Goal: Find specific page/section: Find specific page/section

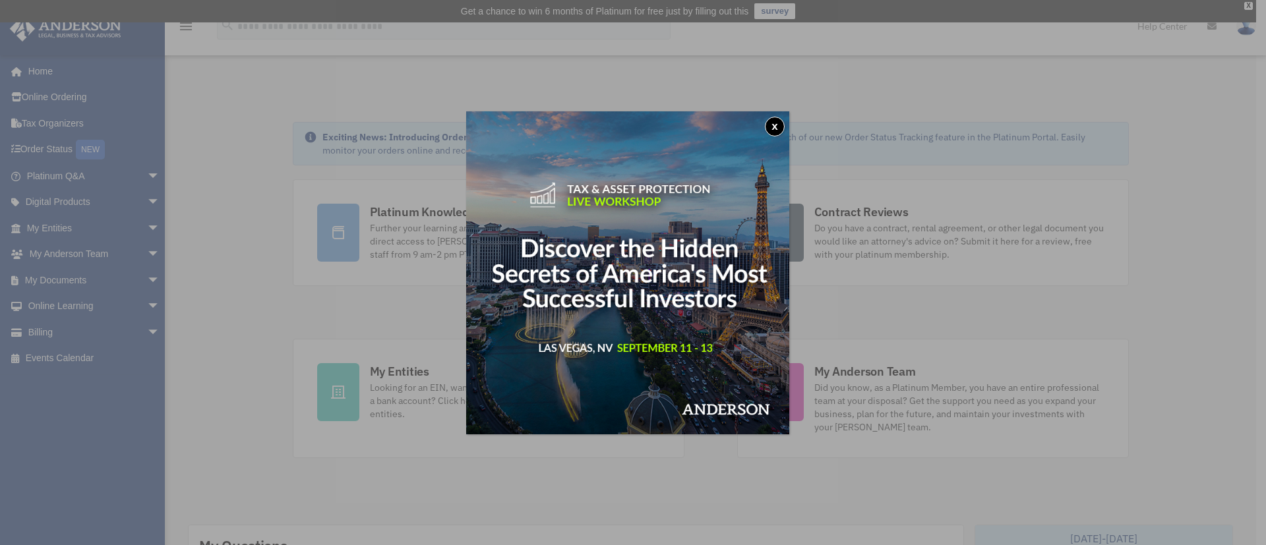
click at [781, 131] on button "x" at bounding box center [775, 127] width 20 height 20
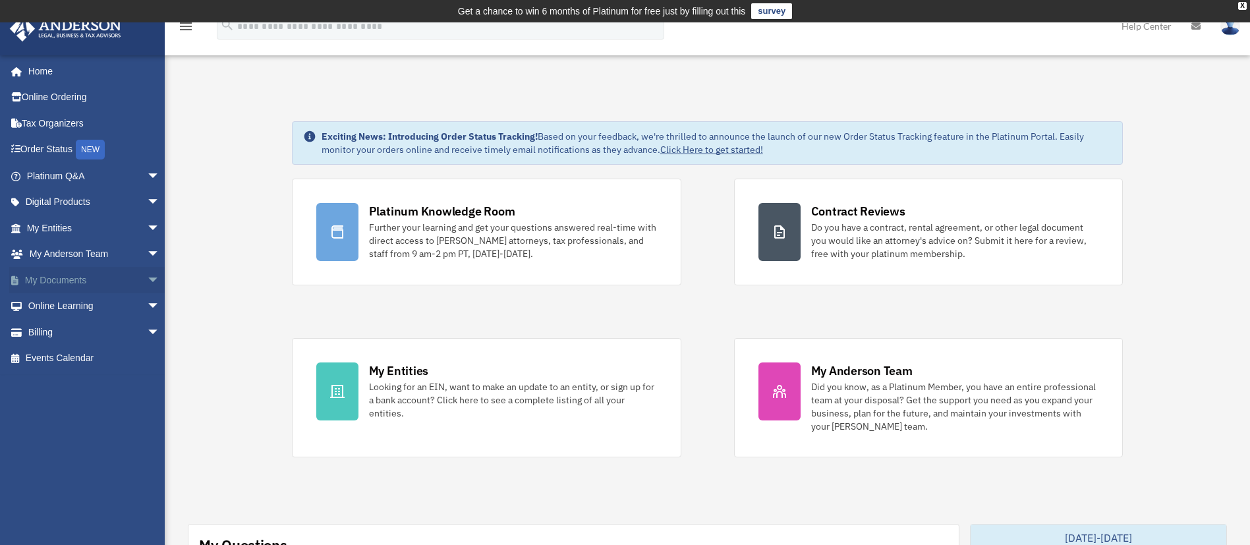
click at [147, 279] on span "arrow_drop_down" at bounding box center [160, 280] width 26 height 27
click at [66, 303] on link "Box" at bounding box center [98, 306] width 161 height 26
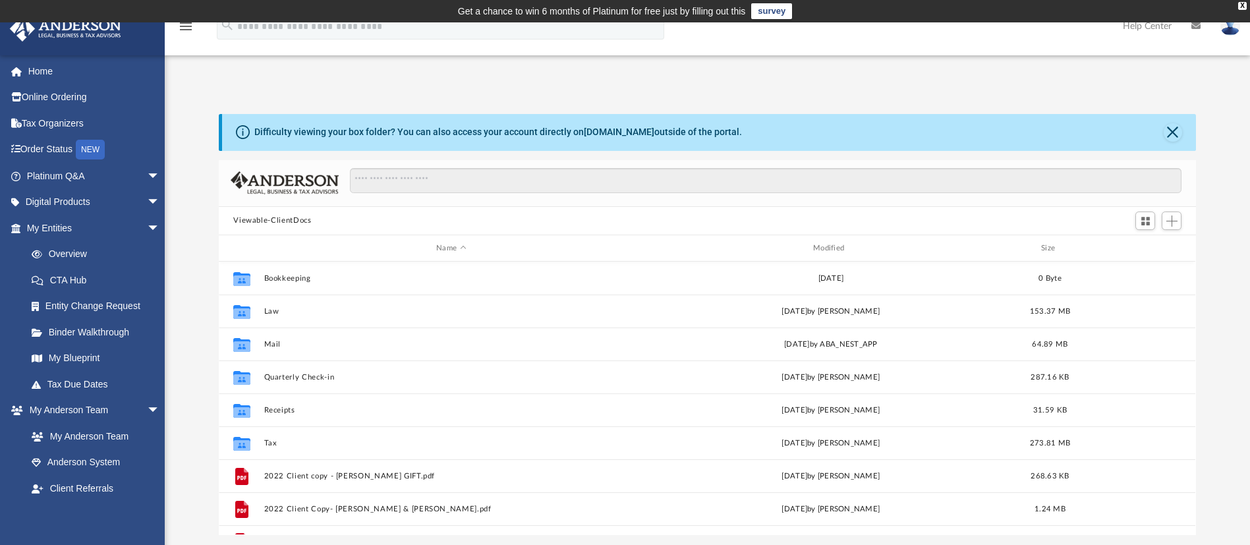
scroll to position [285, 962]
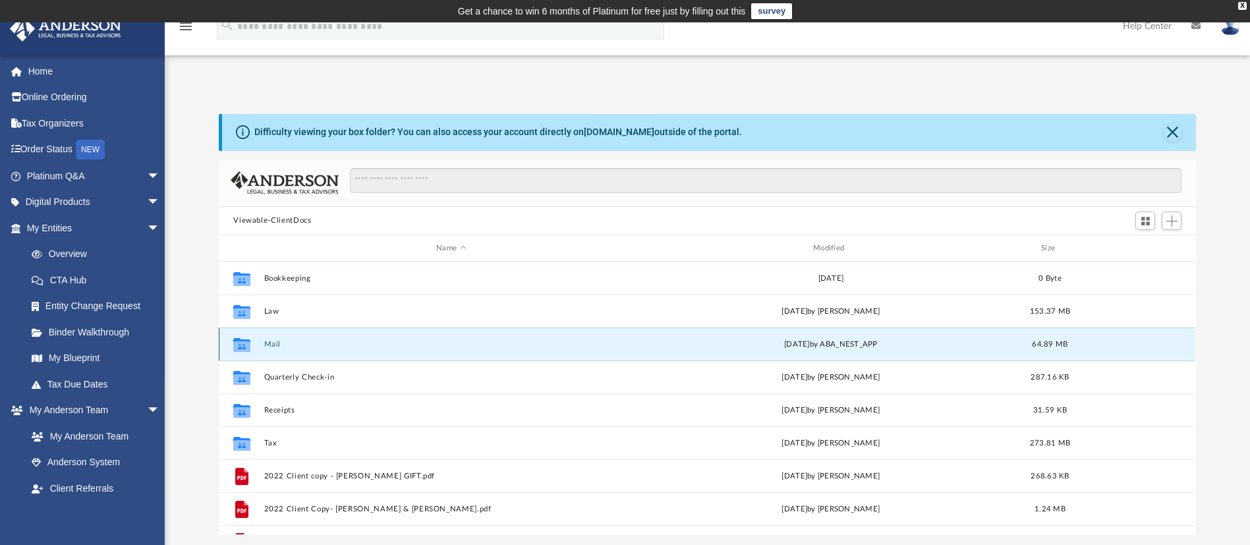
click at [280, 344] on button "Mail" at bounding box center [451, 344] width 374 height 9
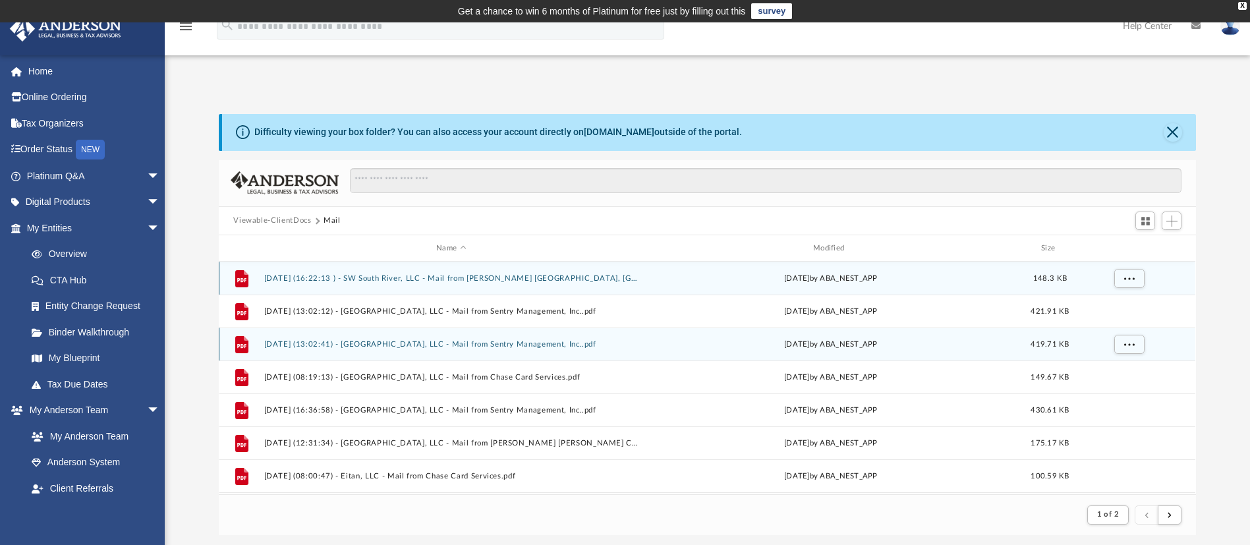
scroll to position [244, 962]
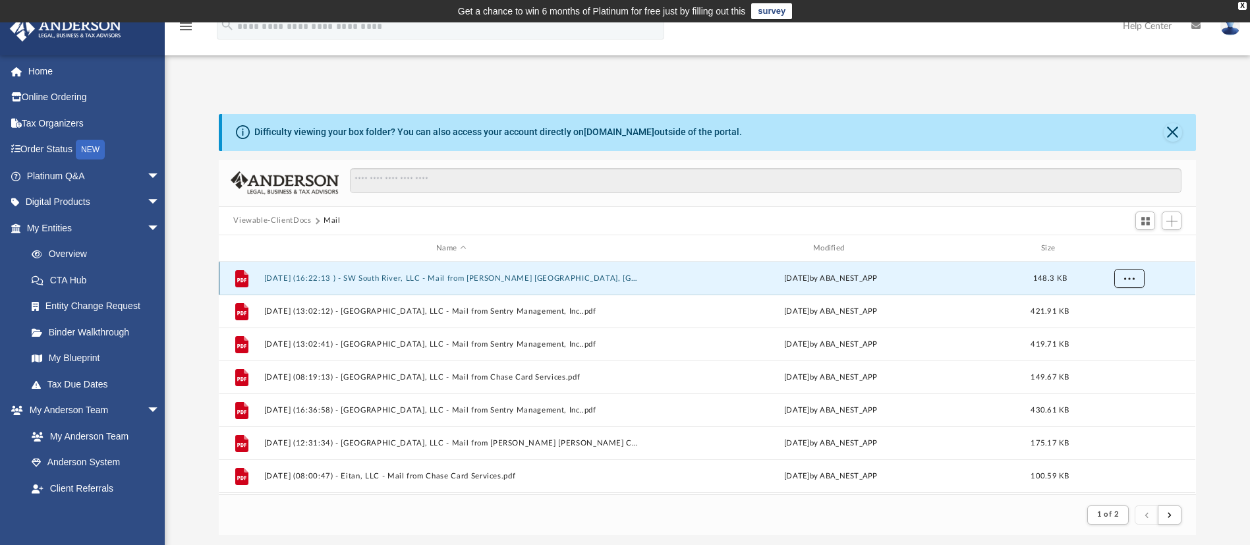
click at [1134, 279] on span "More options" at bounding box center [1130, 278] width 11 height 7
click at [1120, 307] on li "Preview" at bounding box center [1118, 306] width 38 height 14
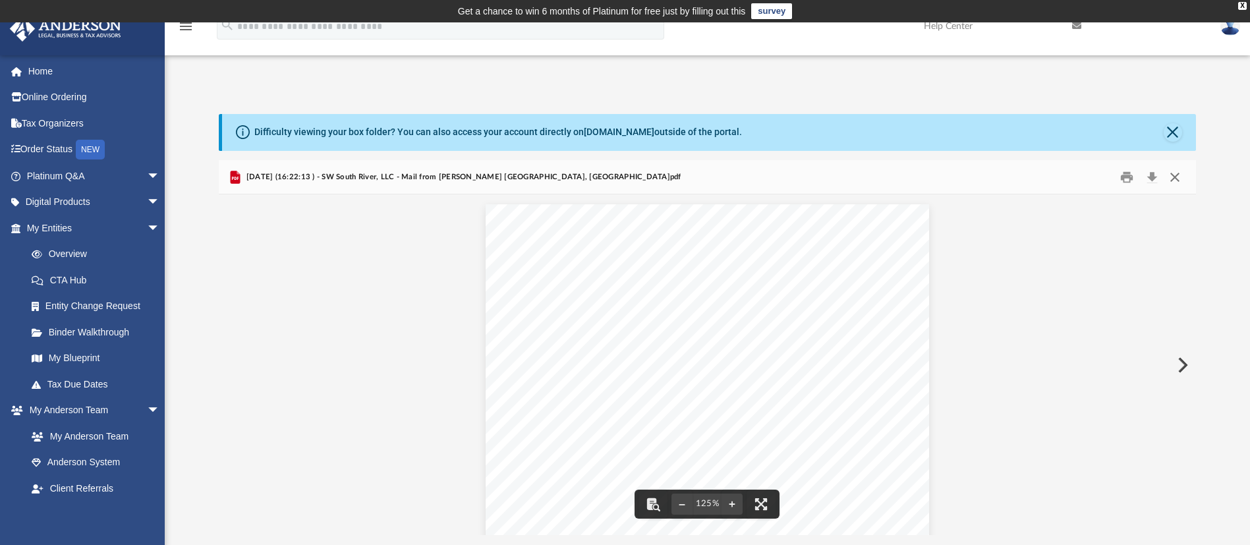
click at [1173, 179] on button "Close" at bounding box center [1175, 177] width 24 height 20
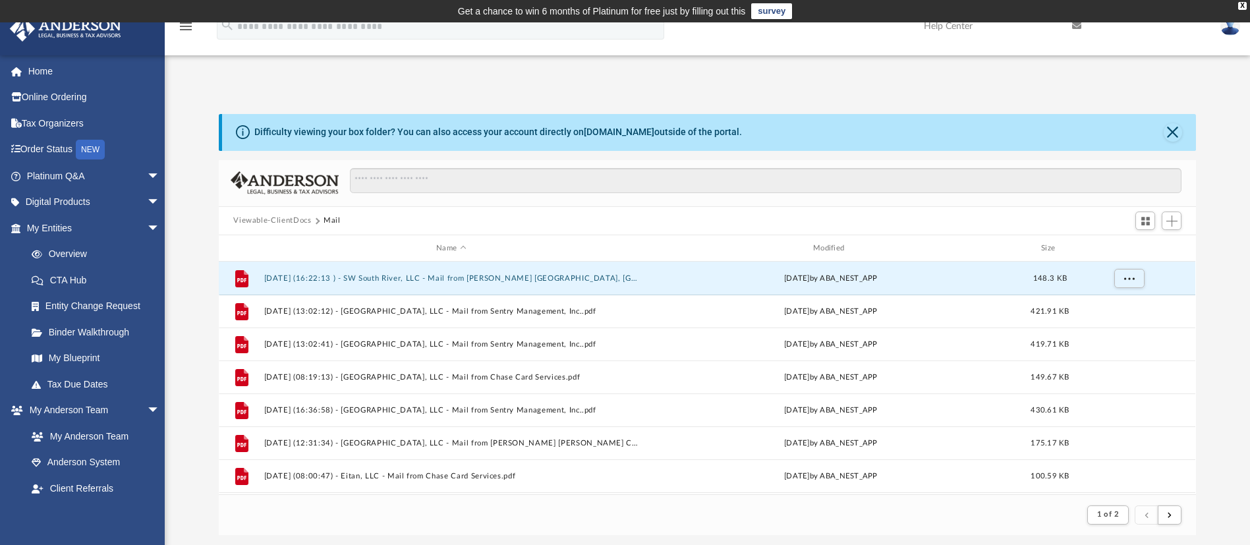
click at [1183, 130] on div "Difficulty viewing your box folder? You can also access your account directly o…" at bounding box center [709, 132] width 974 height 37
click at [1169, 126] on button "Close" at bounding box center [1173, 132] width 18 height 18
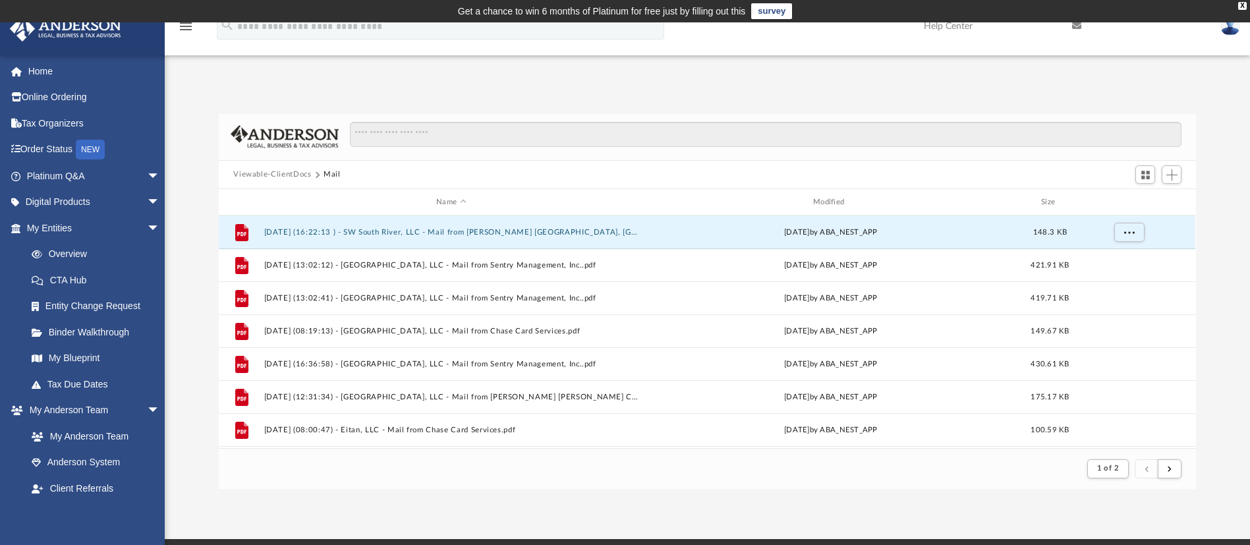
click at [842, 193] on div "Name Modified Size" at bounding box center [707, 202] width 977 height 26
click at [825, 199] on div "Modified" at bounding box center [831, 202] width 374 height 12
click at [830, 202] on div "Modified" at bounding box center [831, 202] width 374 height 12
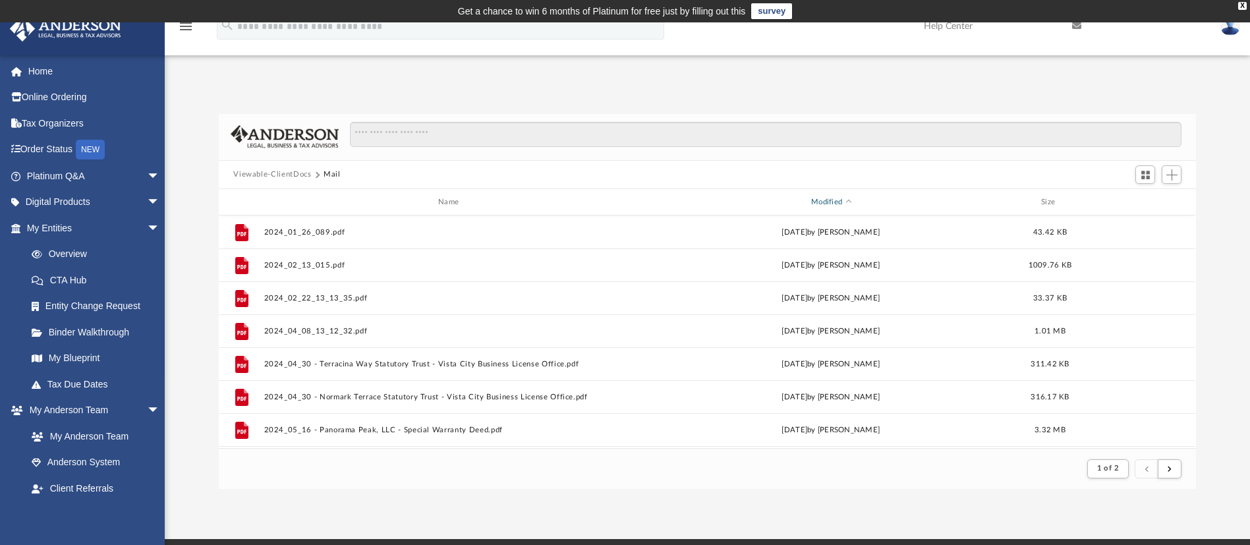
click at [831, 206] on div "Modified" at bounding box center [831, 202] width 374 height 12
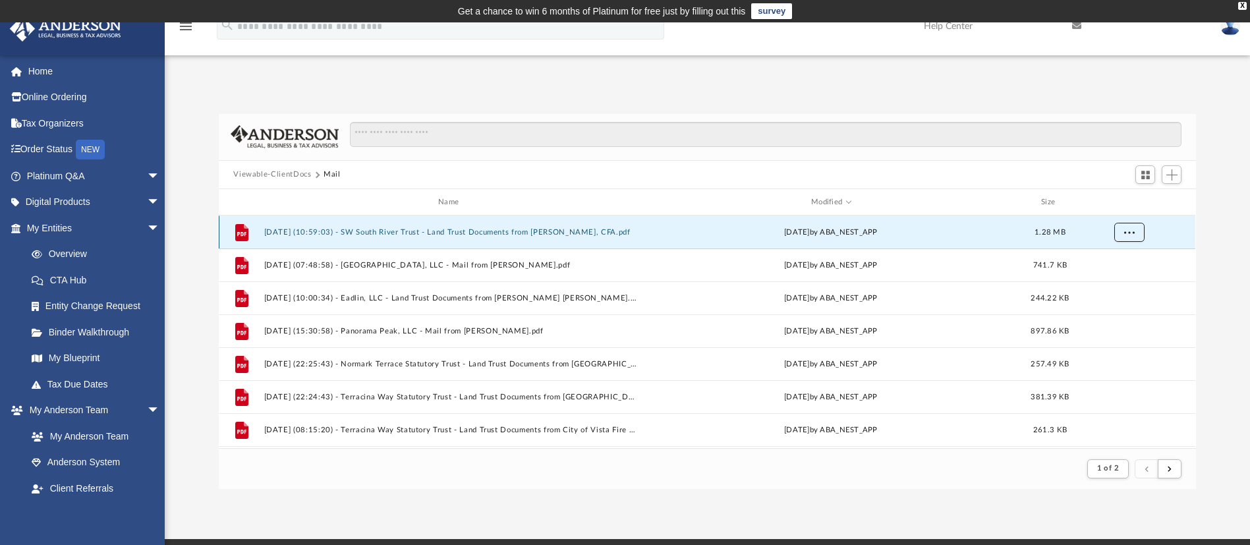
click at [1132, 233] on span "More options" at bounding box center [1130, 232] width 11 height 7
click at [1107, 258] on li "Preview" at bounding box center [1118, 260] width 38 height 14
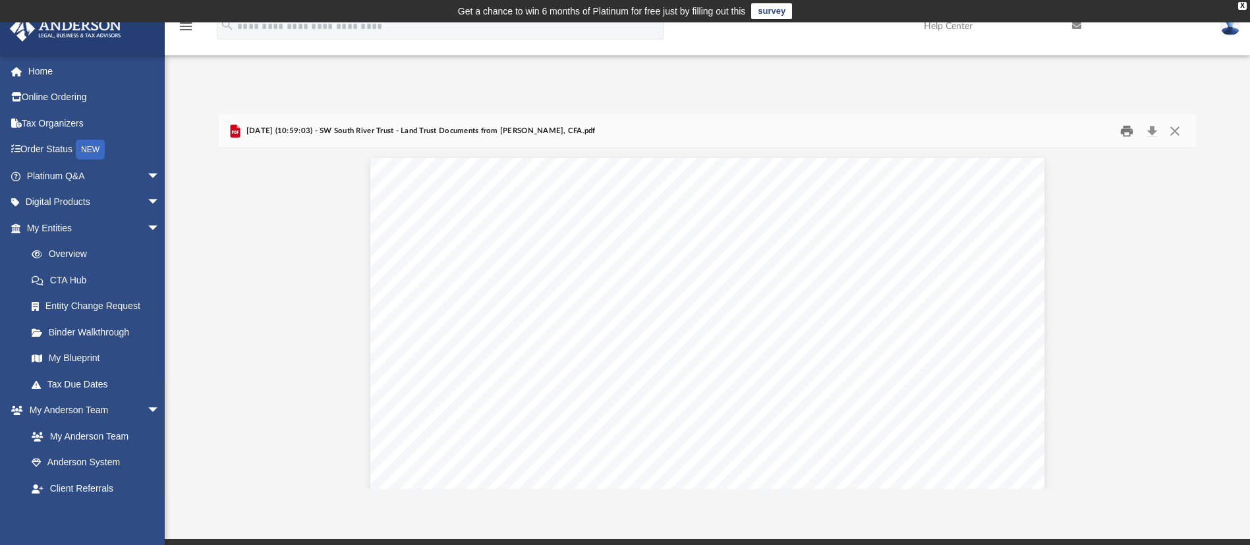
click at [1124, 134] on button "Print" at bounding box center [1127, 131] width 26 height 20
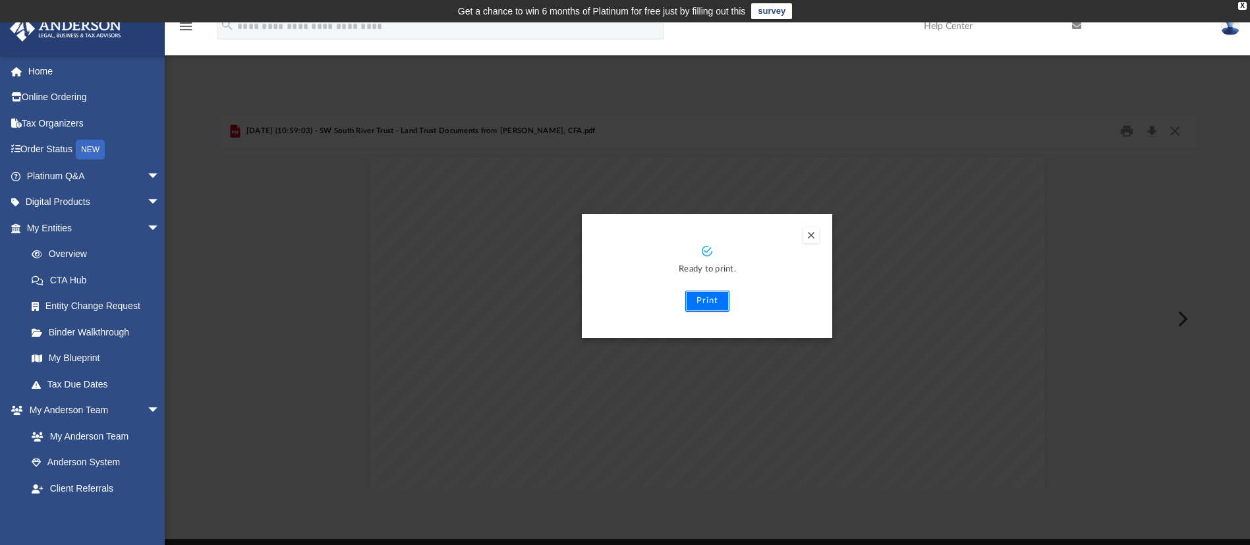
click at [713, 301] on button "Print" at bounding box center [708, 301] width 44 height 21
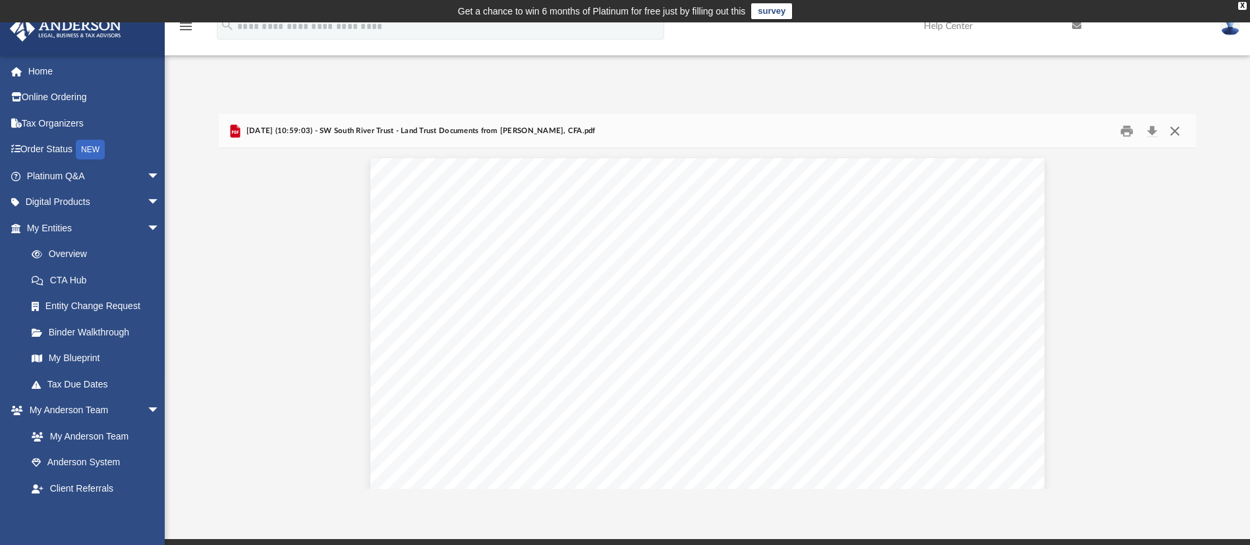
click at [1175, 131] on button "Close" at bounding box center [1175, 131] width 24 height 20
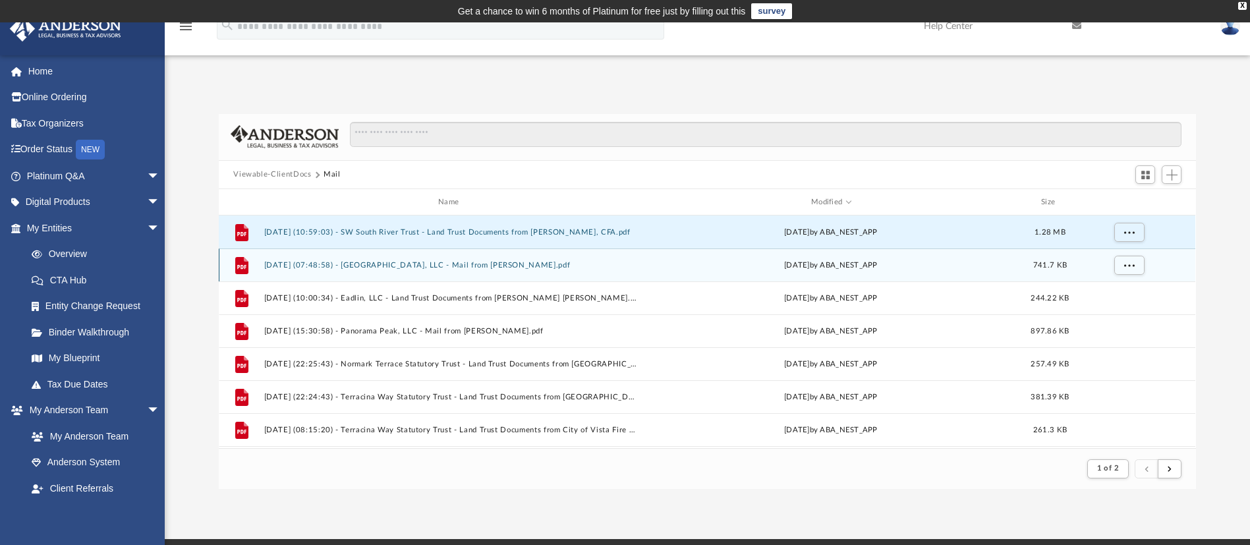
click at [507, 270] on div "File 2025.07.29 (07:48:58) - Panorama Peak, LLC - Mail from SHARON A LEVITT.pdf…" at bounding box center [707, 265] width 977 height 33
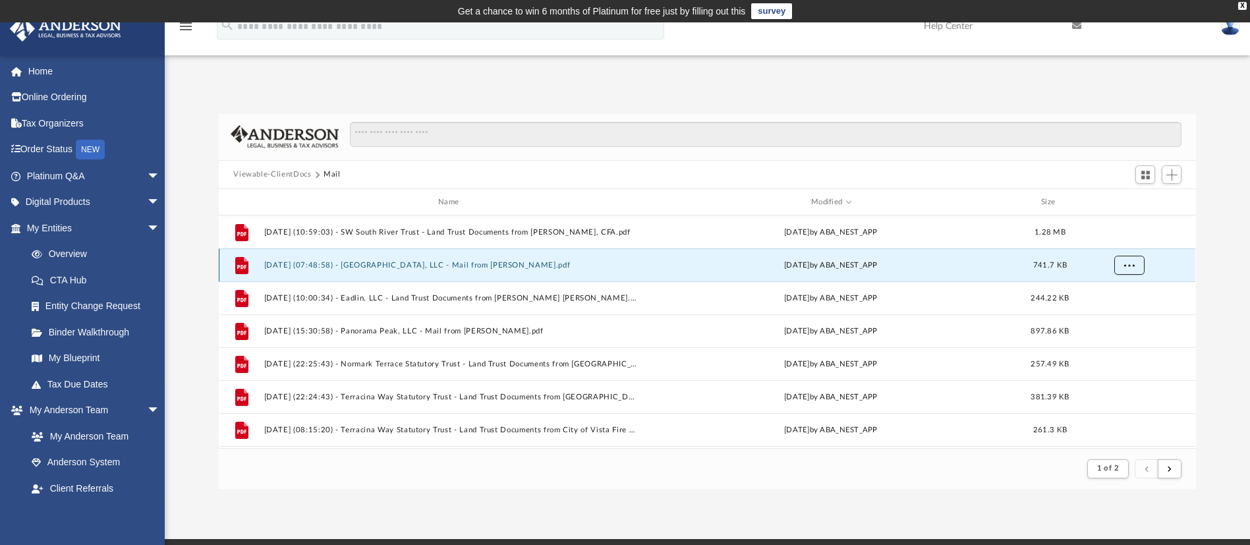
click at [1128, 259] on button "More options" at bounding box center [1130, 266] width 30 height 20
click at [1106, 293] on li "Preview" at bounding box center [1118, 293] width 38 height 14
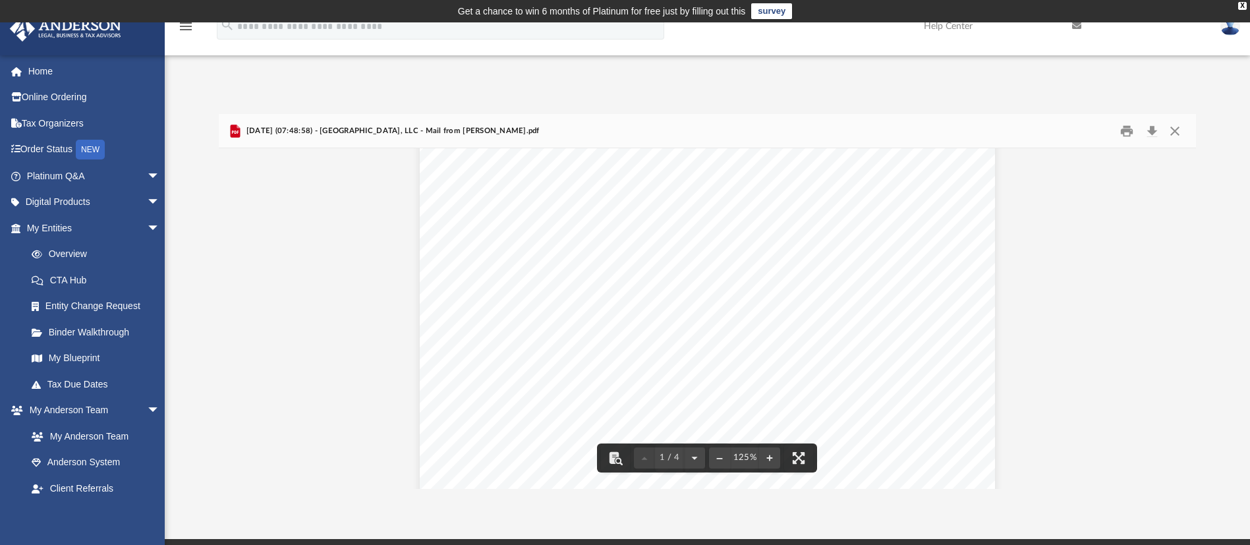
scroll to position [344, 0]
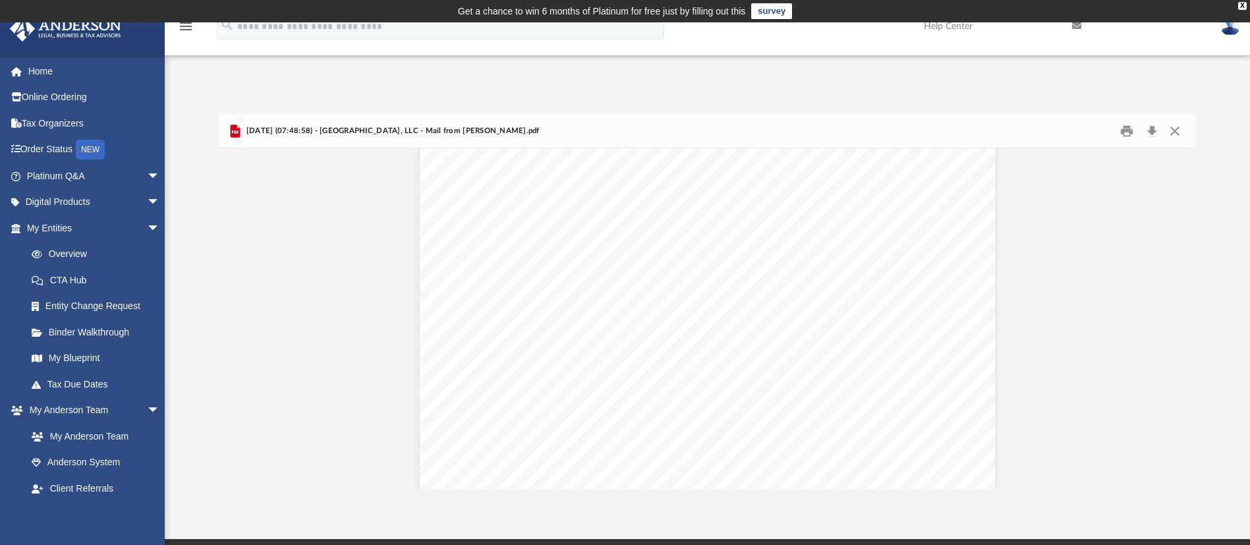
click at [927, 401] on div "Page 1" at bounding box center [707, 361] width 575 height 1094
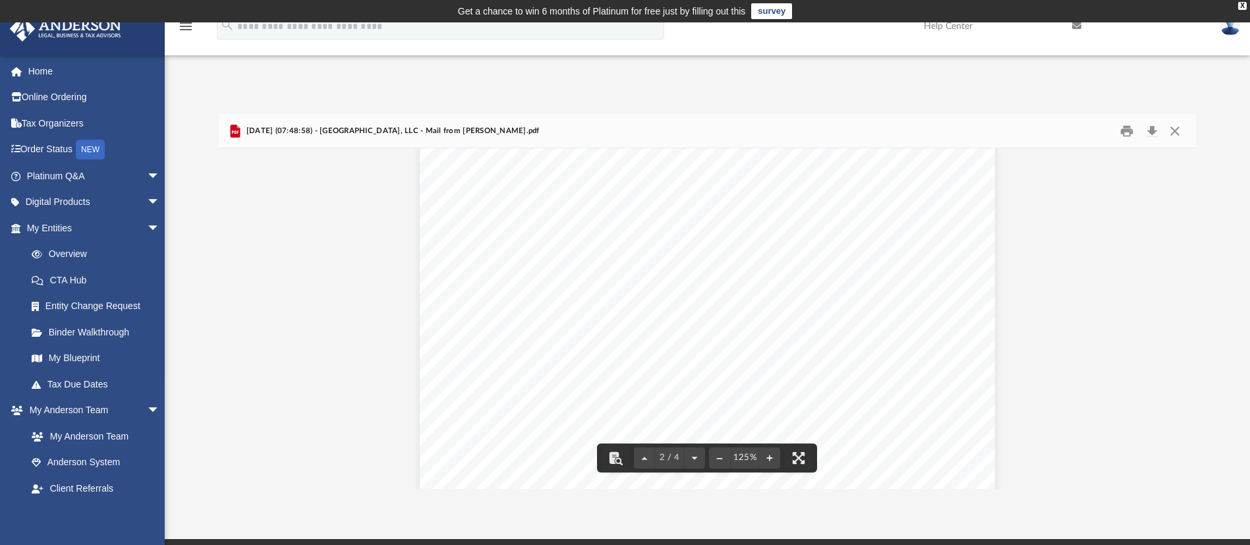
scroll to position [1133, 0]
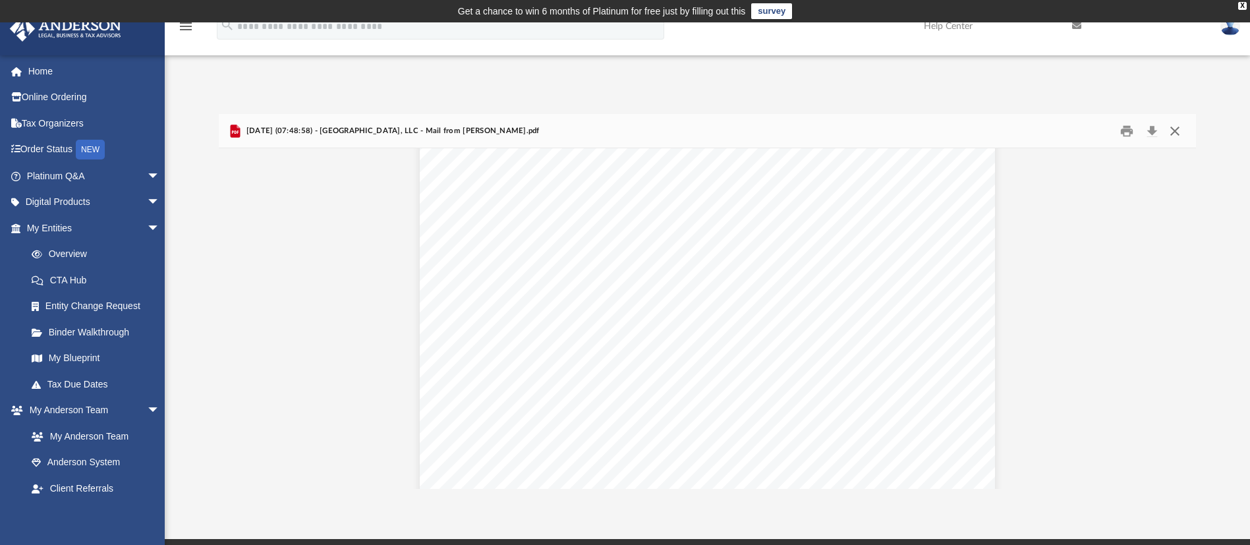
click at [1180, 125] on button "Close" at bounding box center [1175, 131] width 24 height 20
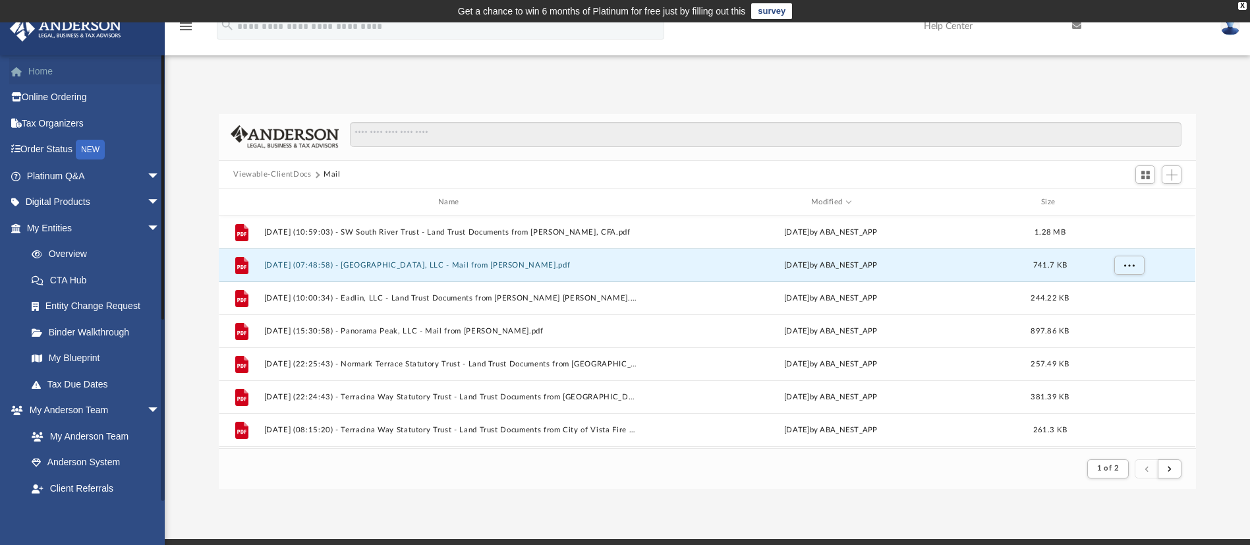
click at [49, 72] on link "Home" at bounding box center [94, 71] width 171 height 26
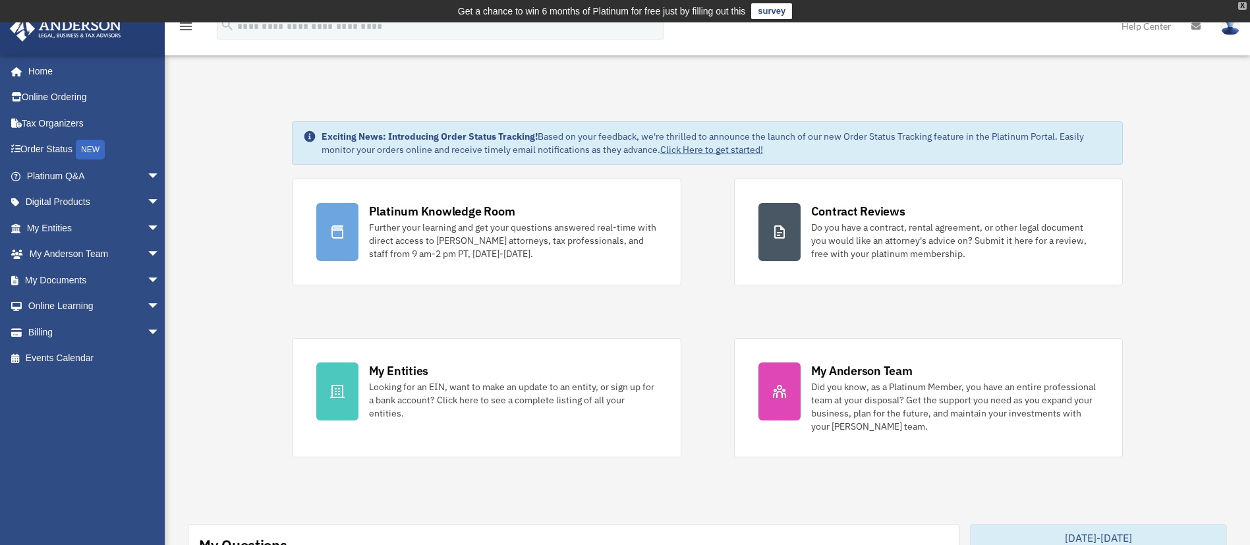
click at [1240, 9] on div "X" at bounding box center [1243, 6] width 9 height 8
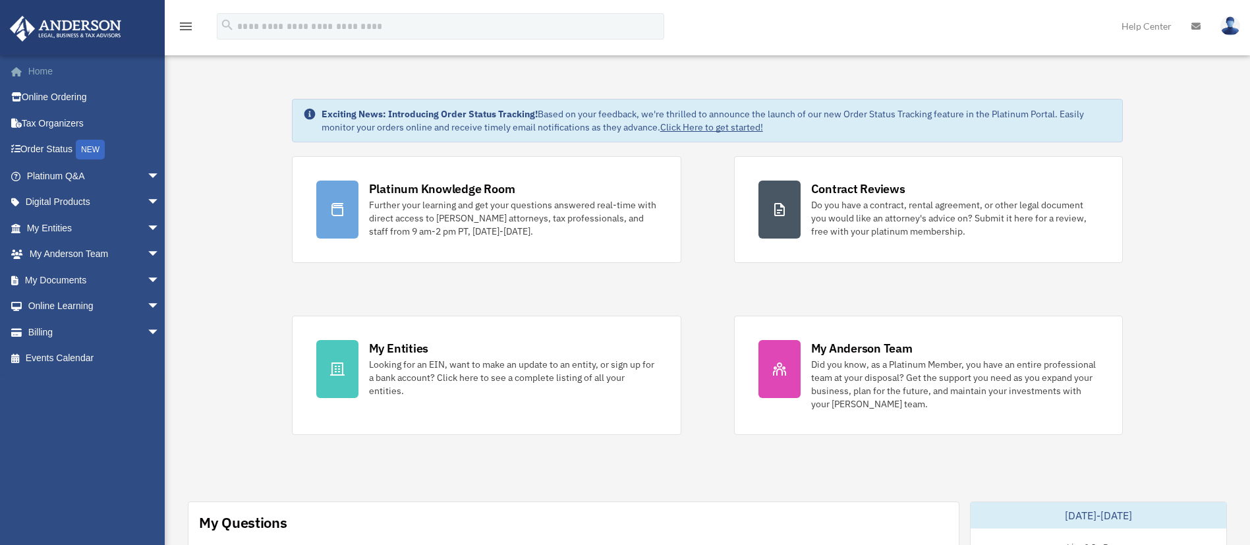
click at [38, 68] on link "Home" at bounding box center [94, 71] width 171 height 26
click at [147, 227] on span "arrow_drop_down" at bounding box center [160, 228] width 26 height 27
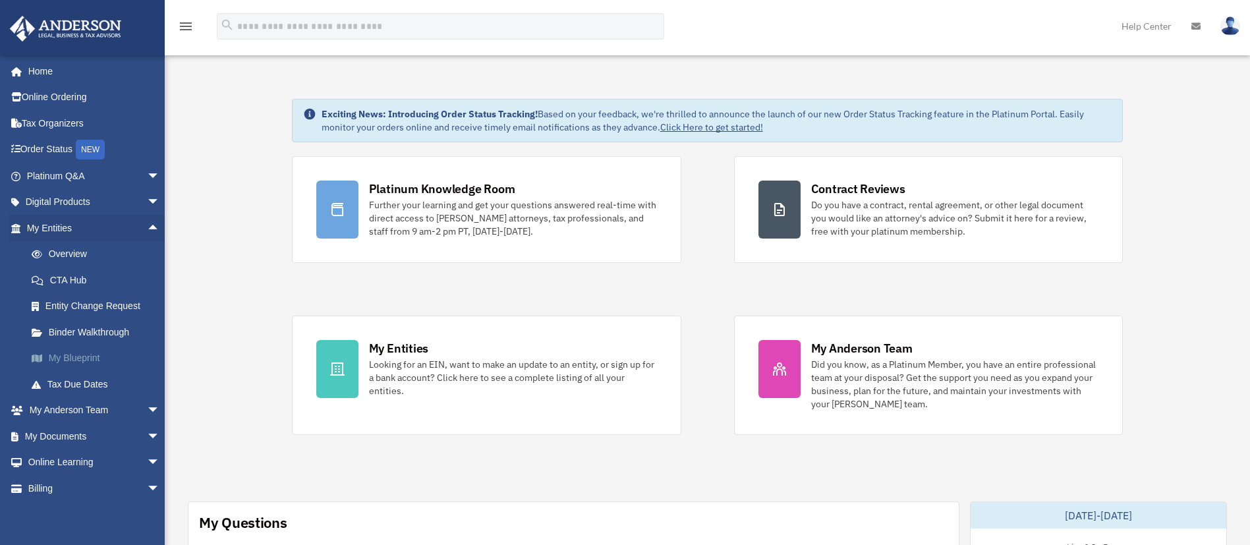
click at [94, 352] on link "My Blueprint" at bounding box center [98, 358] width 161 height 26
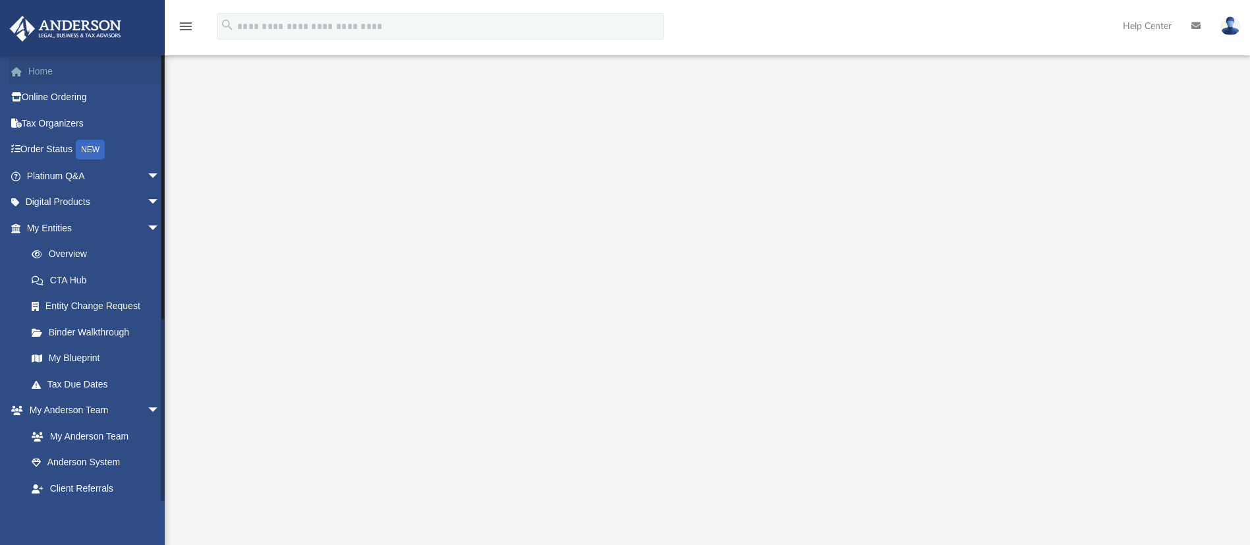
click at [57, 67] on link "Home" at bounding box center [94, 71] width 171 height 26
